Goal: Book appointment/travel/reservation

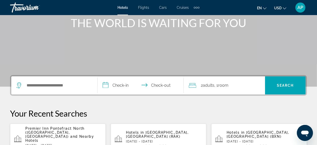
scroll to position [64, 0]
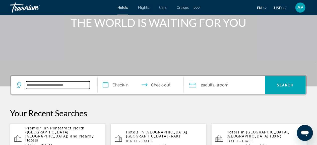
click at [72, 86] on input "Search widget" at bounding box center [58, 85] width 64 height 8
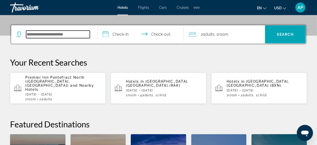
scroll to position [122, 0]
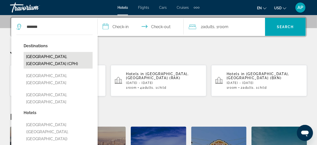
click at [62, 58] on button "[GEOGRAPHIC_DATA], [GEOGRAPHIC_DATA] (CPH)" at bounding box center [58, 60] width 69 height 17
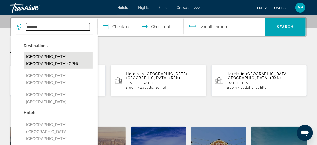
type input "**********"
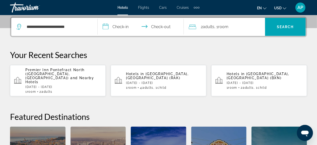
click at [146, 7] on span "Flights" at bounding box center [143, 8] width 11 height 4
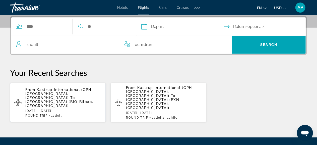
scroll to position [121, 0]
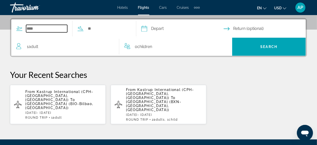
click at [39, 28] on input "Search widget" at bounding box center [46, 29] width 41 height 8
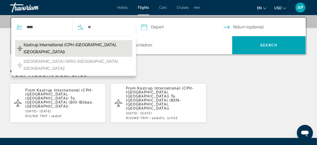
click at [53, 44] on span "Kastrup International (CPH-[GEOGRAPHIC_DATA], [GEOGRAPHIC_DATA])" at bounding box center [77, 48] width 106 height 14
type input "**********"
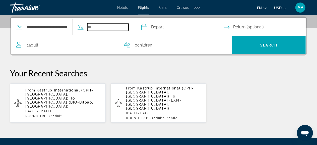
click at [94, 25] on input "Search widget" at bounding box center [107, 27] width 41 height 8
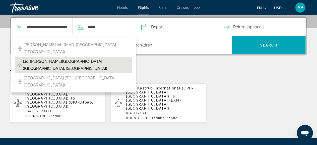
click at [89, 58] on span "Lic. [PERSON_NAME][GEOGRAPHIC_DATA] ([GEOGRAPHIC_DATA], [GEOGRAPHIC_DATA])" at bounding box center [76, 65] width 107 height 14
type input "**********"
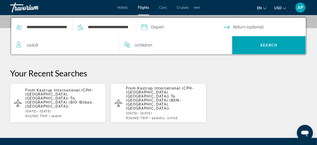
click at [152, 28] on input "Depart date" at bounding box center [182, 28] width 84 height 20
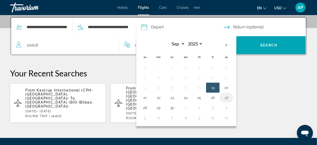
click at [230, 97] on button "27" at bounding box center [226, 97] width 8 height 7
type input "**********"
select select "*"
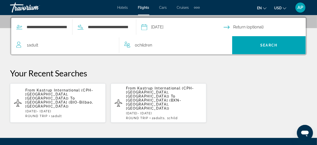
click at [233, 27] on input "Return date" at bounding box center [265, 28] width 84 height 20
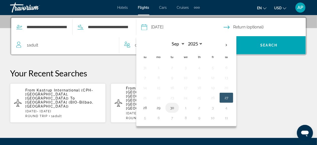
click at [176, 107] on button "30" at bounding box center [172, 107] width 8 height 7
type input "**********"
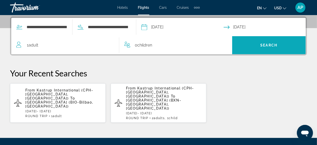
click at [266, 46] on span "Search" at bounding box center [268, 45] width 17 height 4
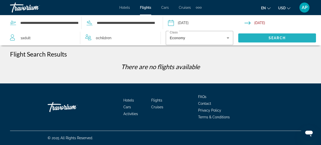
click at [277, 37] on span "Search" at bounding box center [276, 38] width 17 height 4
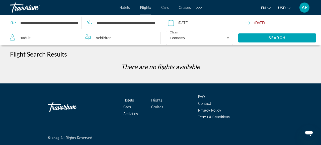
click at [249, 23] on input "Return date: Sep 30, 2025" at bounding box center [283, 23] width 78 height 17
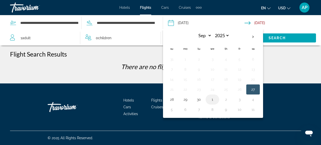
click at [212, 99] on button "1" at bounding box center [212, 99] width 8 height 7
type input "**********"
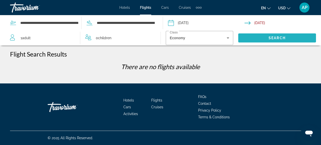
click at [284, 37] on span "Search" at bounding box center [276, 38] width 17 height 4
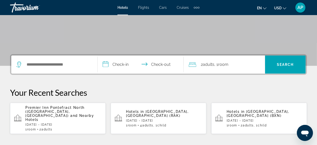
scroll to position [88, 0]
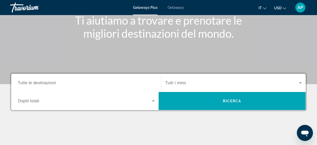
scroll to position [66, 0]
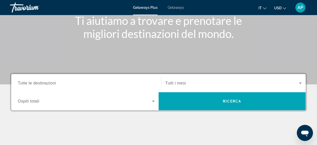
click at [60, 83] on input "Destination Tutte le destinazioni" at bounding box center [86, 83] width 137 height 6
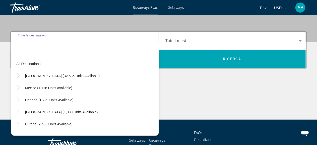
scroll to position [122, 0]
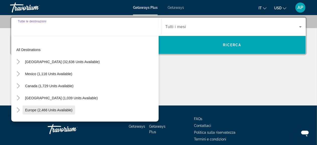
click at [50, 109] on span "Europe (2,466 units available)" at bounding box center [48, 110] width 47 height 4
type input "**********"
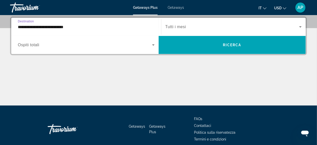
click at [153, 45] on icon "Search widget" at bounding box center [153, 44] width 3 height 1
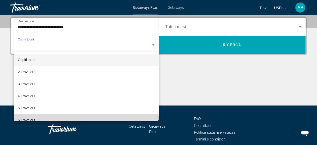
click at [118, 118] on mat-option "6 Travelers" at bounding box center [86, 120] width 145 height 12
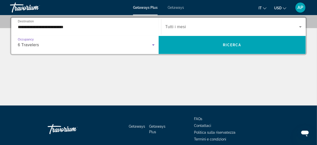
click at [300, 27] on icon "Search widget" at bounding box center [300, 26] width 3 height 1
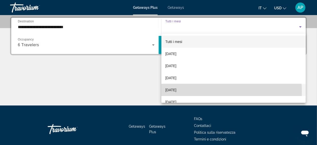
click at [204, 92] on mat-option "December 2025" at bounding box center [233, 90] width 144 height 12
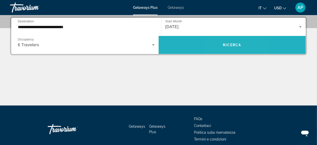
click at [224, 45] on span "Ricerca" at bounding box center [232, 45] width 19 height 4
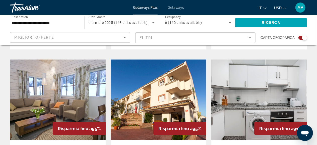
scroll to position [335, 0]
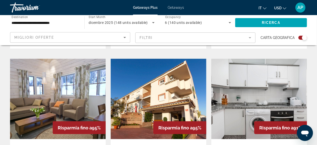
click at [225, 33] on mat-form-field "Filtri" at bounding box center [195, 37] width 120 height 11
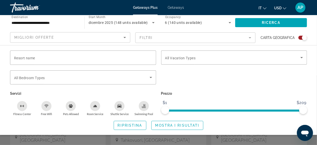
scroll to position [189, 0]
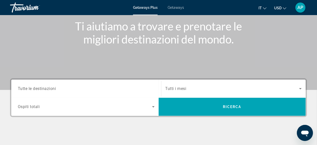
scroll to position [60, 0]
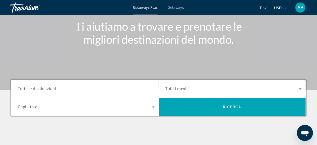
click at [63, 85] on div "Search widget" at bounding box center [86, 89] width 137 height 14
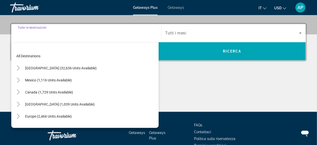
scroll to position [122, 0]
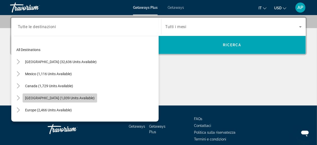
click at [63, 97] on span "Caribbean & Atlantic Islands (1,039 units available)" at bounding box center [59, 98] width 69 height 4
type input "**********"
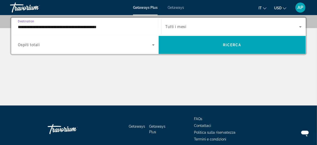
click at [153, 45] on icon "Search widget" at bounding box center [153, 44] width 3 height 1
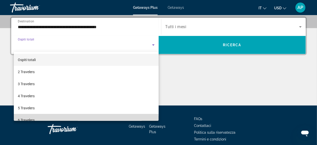
click at [110, 116] on mat-option "6 Travelers" at bounding box center [86, 120] width 145 height 12
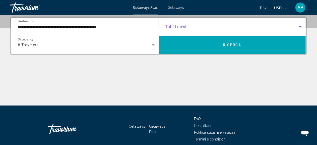
click at [300, 26] on icon "Search widget" at bounding box center [300, 26] width 3 height 1
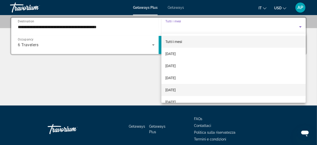
click at [227, 91] on mat-option "December 2025" at bounding box center [233, 90] width 144 height 12
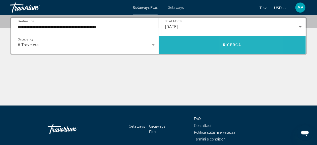
click at [231, 46] on span "Ricerca" at bounding box center [232, 45] width 19 height 4
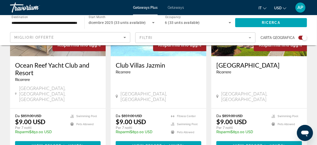
scroll to position [242, 0]
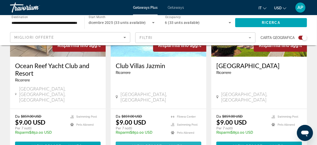
click at [166, 144] on span "7 units" at bounding box center [174, 146] width 18 height 4
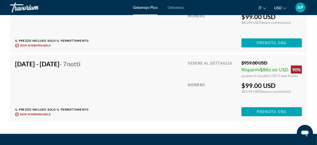
scroll to position [1201, 0]
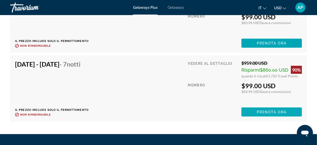
click at [270, 112] on span "Prenota ora" at bounding box center [271, 112] width 30 height 4
